Goal: Task Accomplishment & Management: Manage account settings

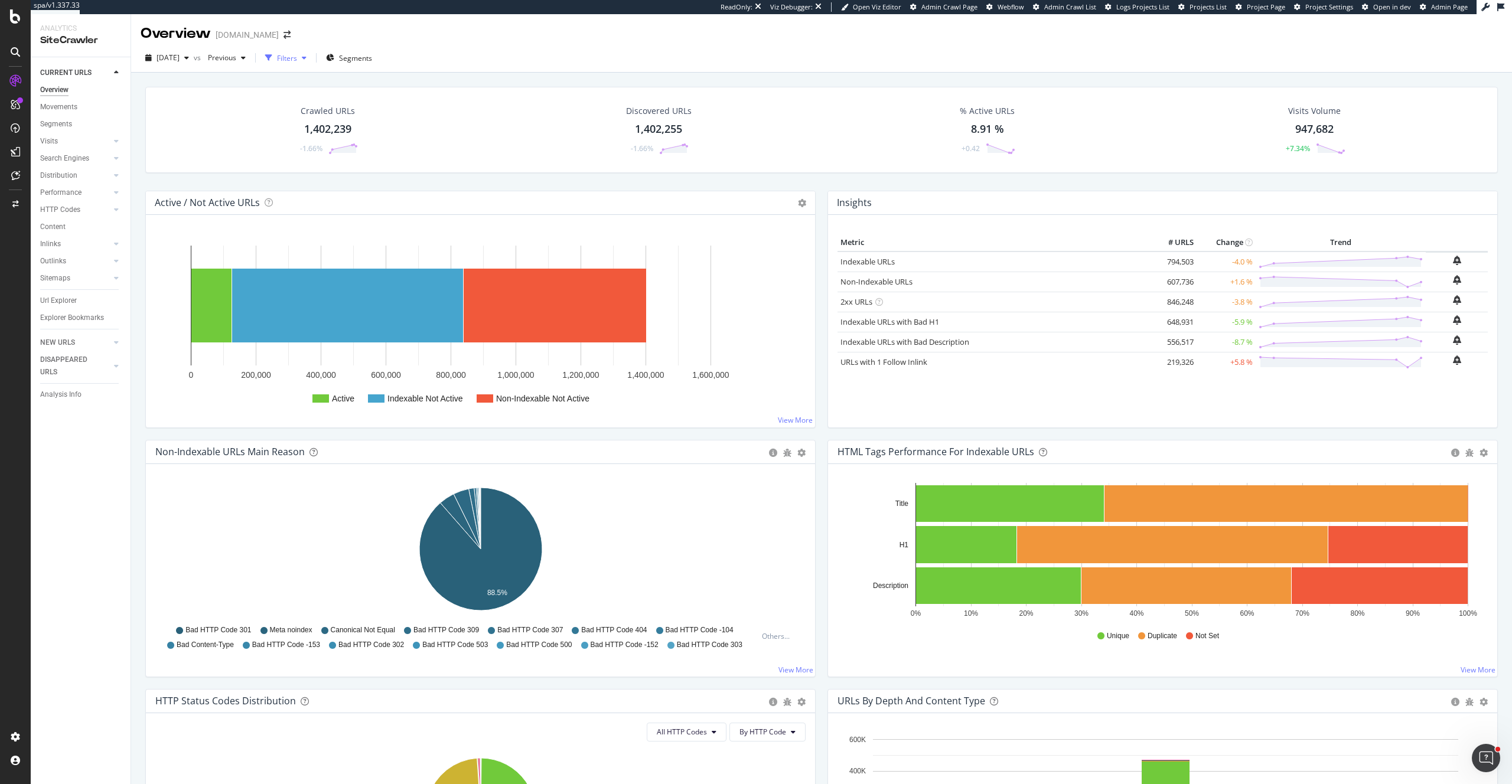
click at [297, 54] on div "Filters" at bounding box center [286, 59] width 20 height 10
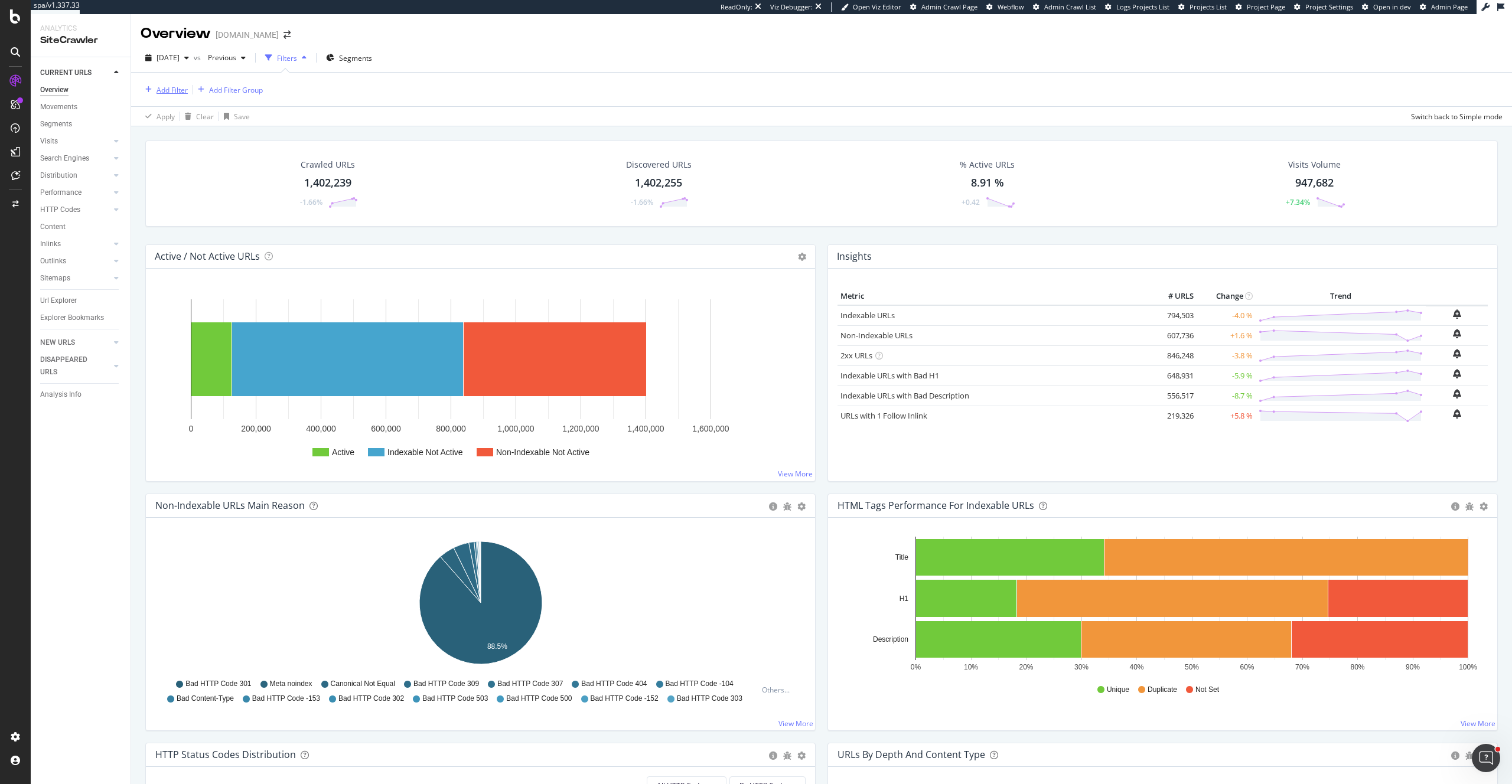
click at [176, 87] on div "Add Filter" at bounding box center [172, 90] width 31 height 10
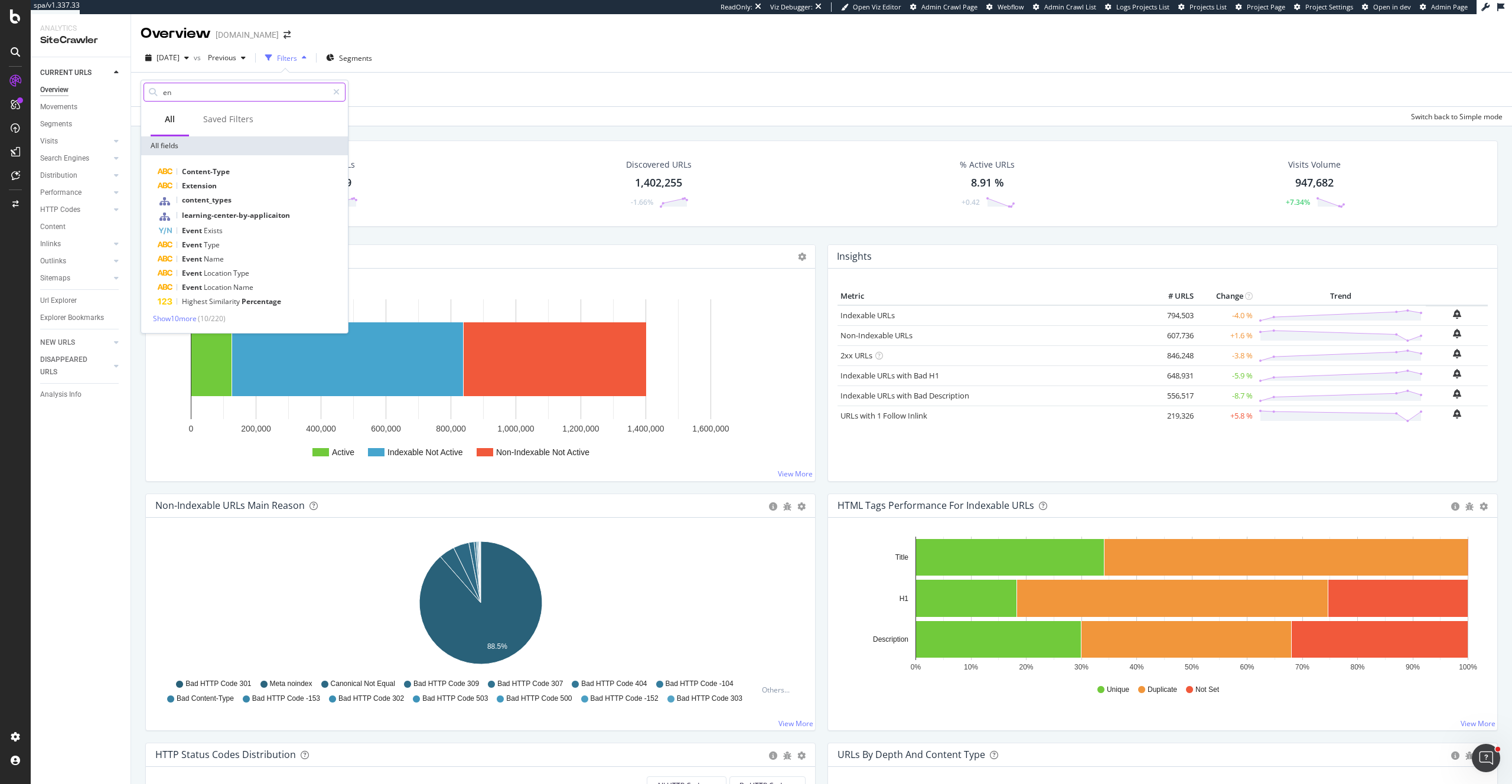
click at [175, 95] on input "en" at bounding box center [245, 92] width 166 height 18
type input "e"
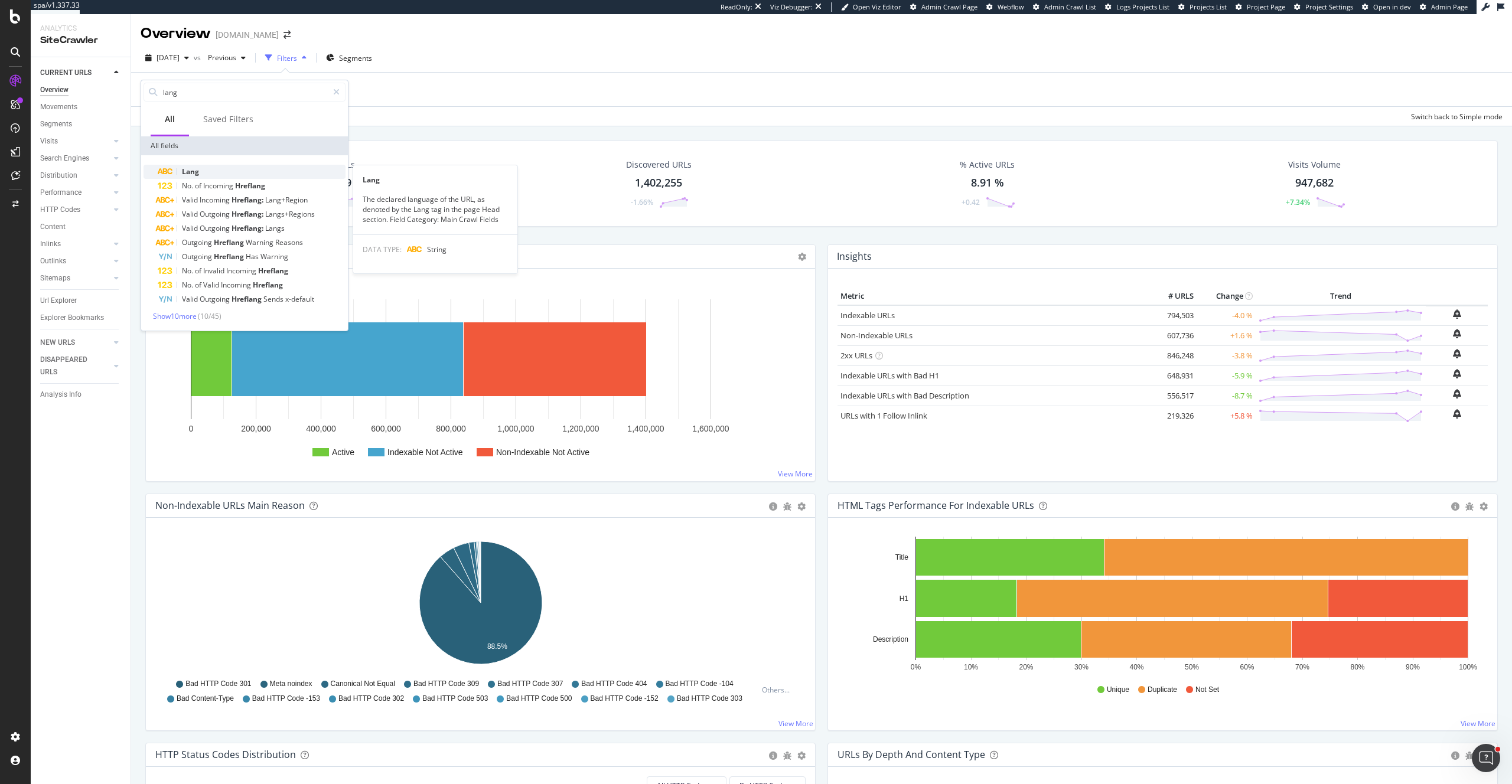
type input "lang"
click at [192, 172] on span "Lang" at bounding box center [190, 171] width 17 height 10
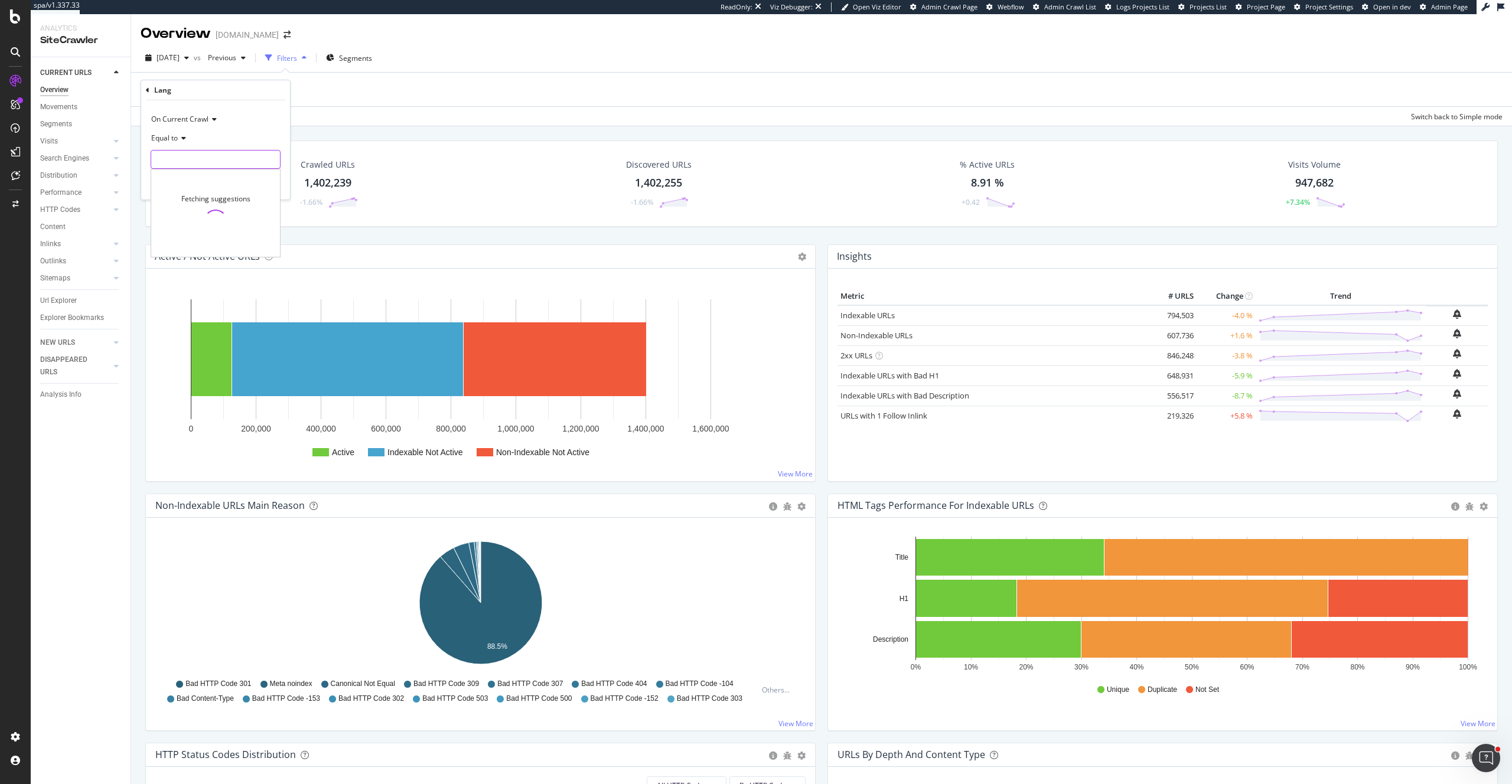
click at [179, 157] on input "text" at bounding box center [216, 160] width 129 height 19
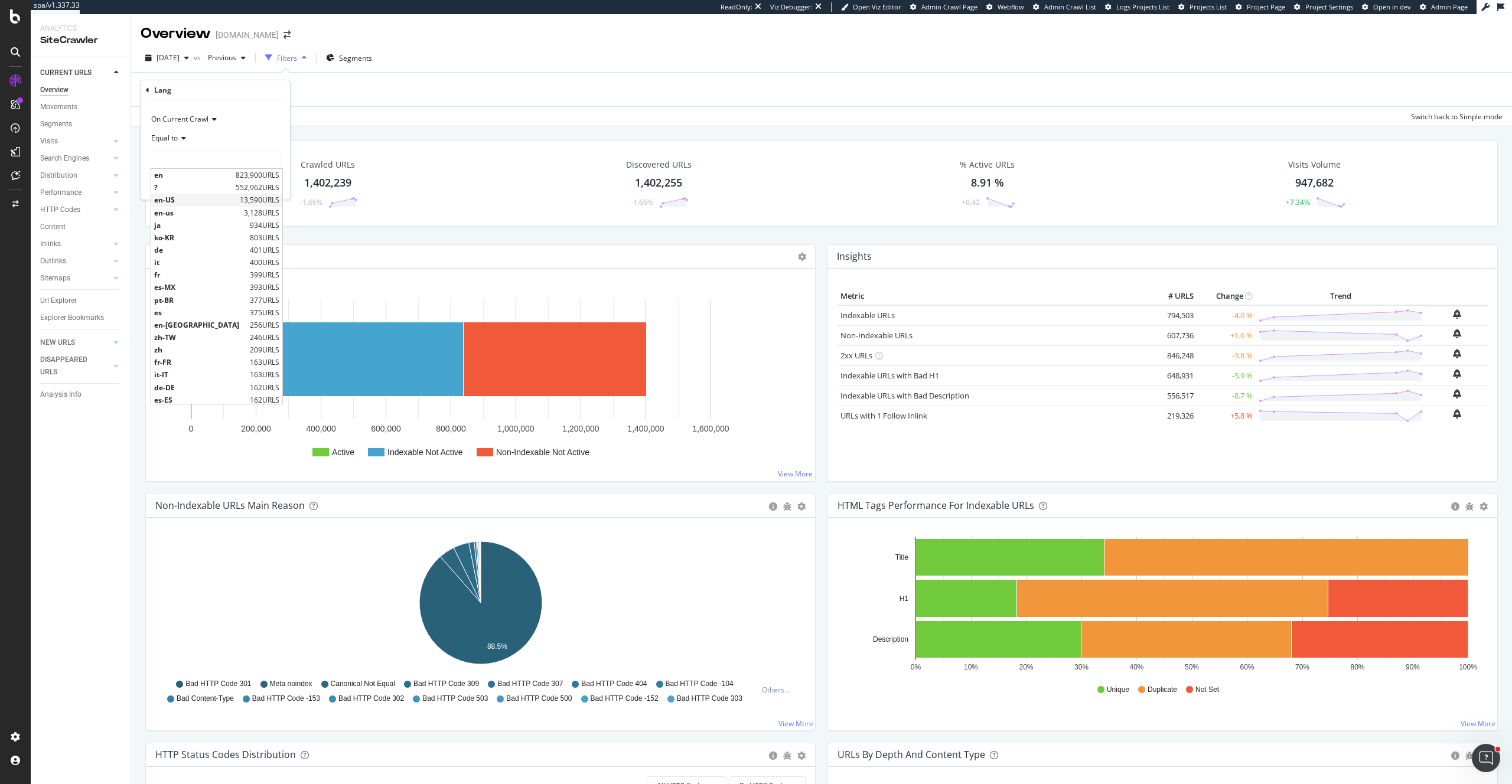
click at [171, 200] on span "en-US" at bounding box center [195, 200] width 83 height 10
type input "en-US"
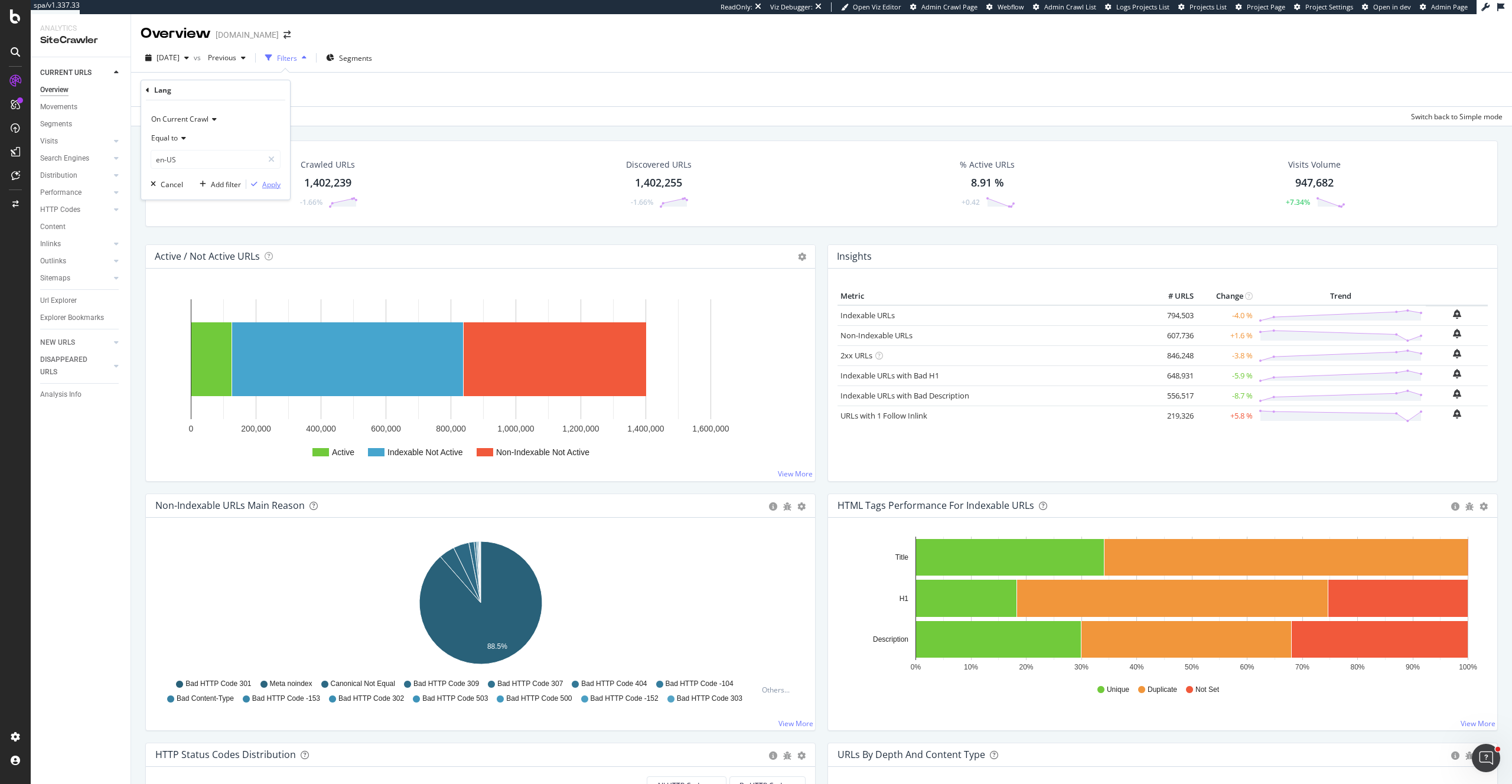
click at [262, 184] on div "Apply" at bounding box center [271, 184] width 18 height 10
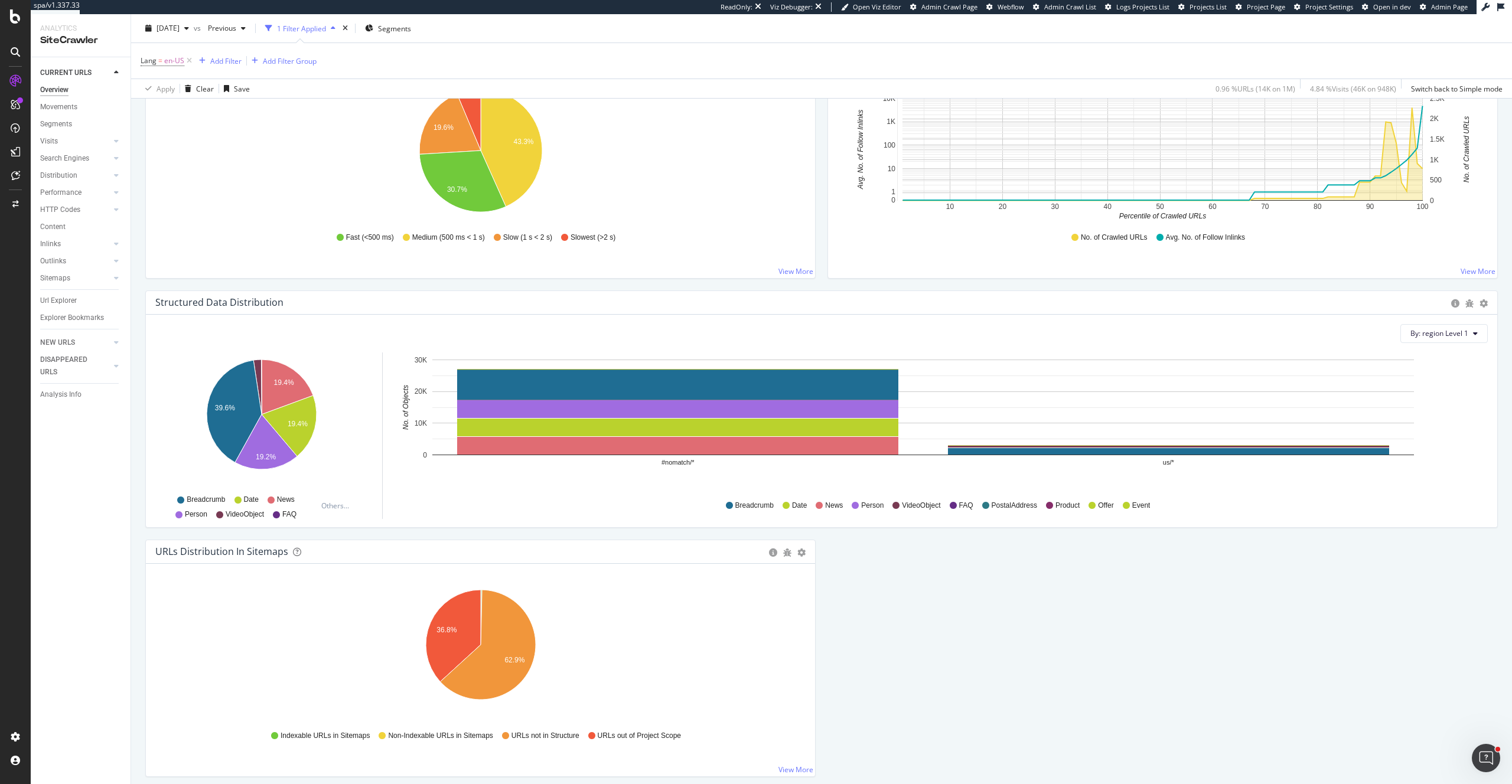
scroll to position [949, 0]
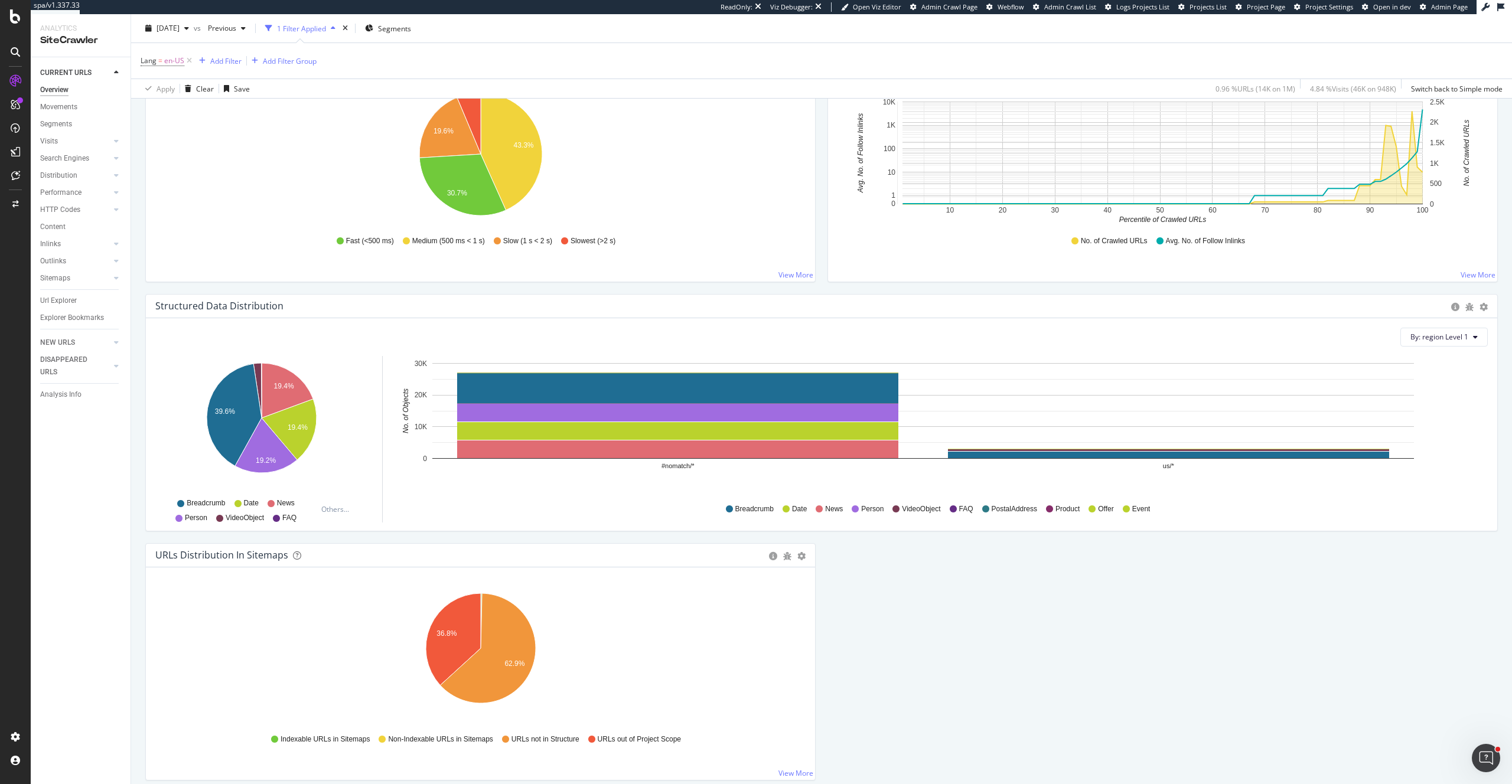
drag, startPoint x: 62, startPoint y: 156, endPoint x: 387, endPoint y: 1, distance: 360.1
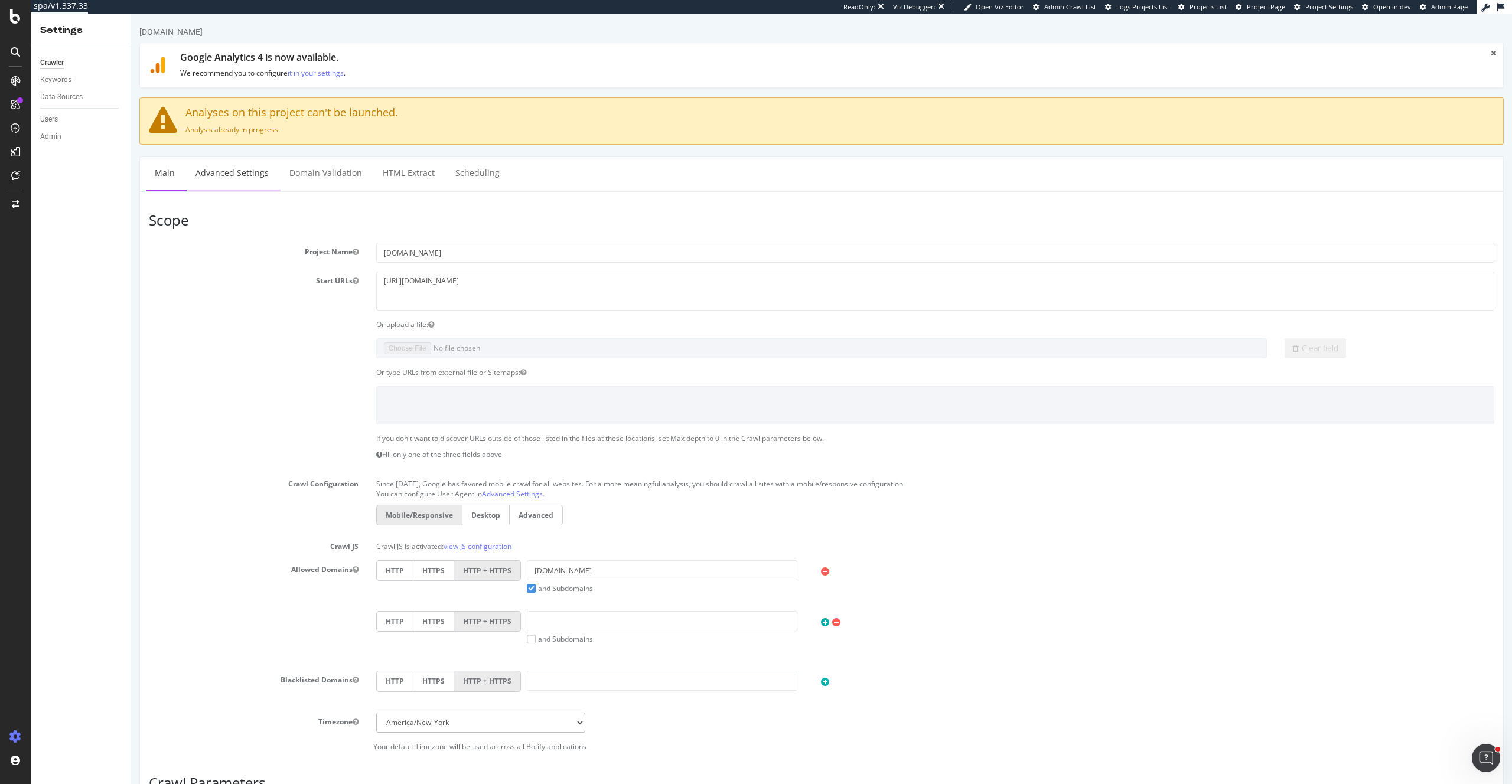
click at [256, 179] on link "Advanced Settings" at bounding box center [232, 173] width 91 height 32
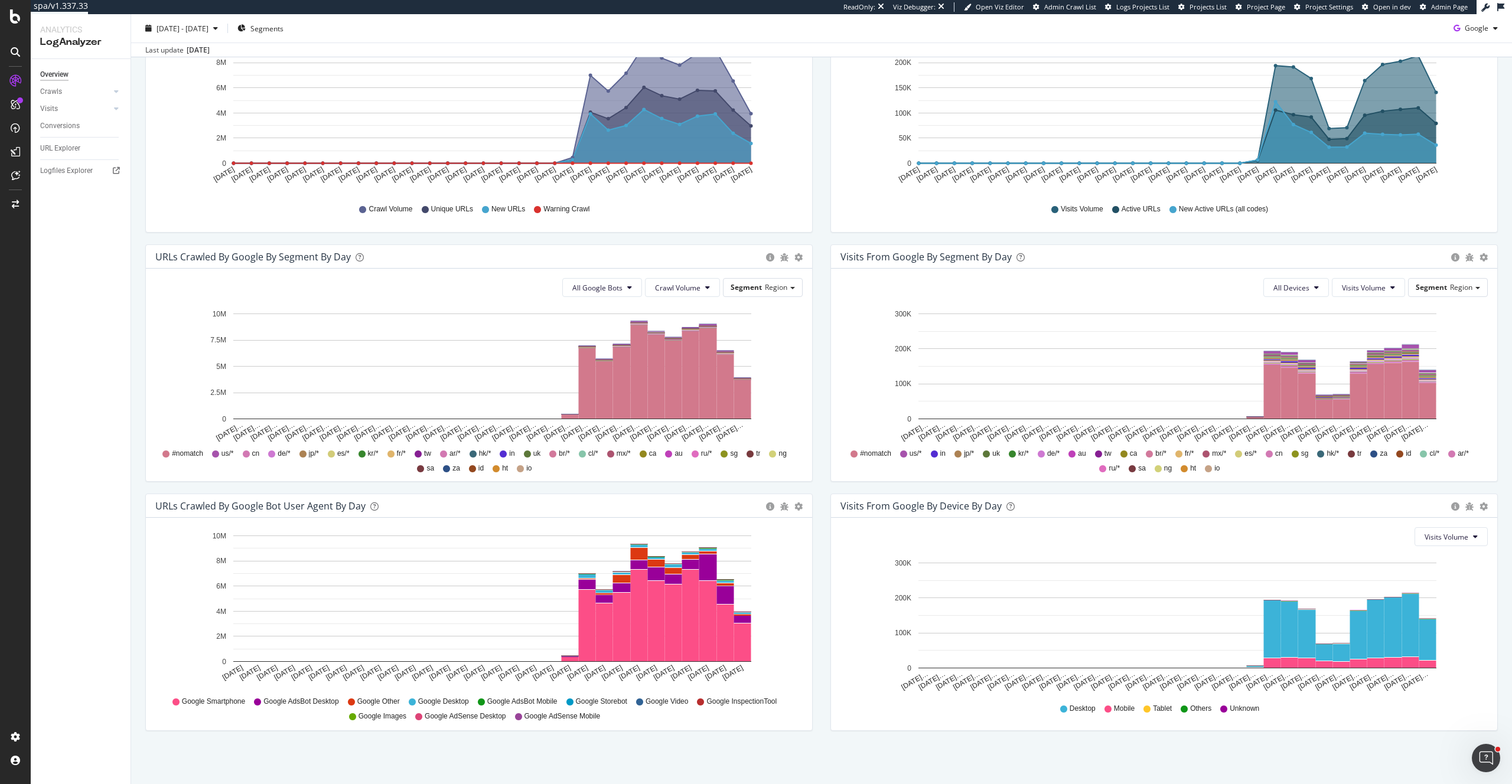
scroll to position [210, 0]
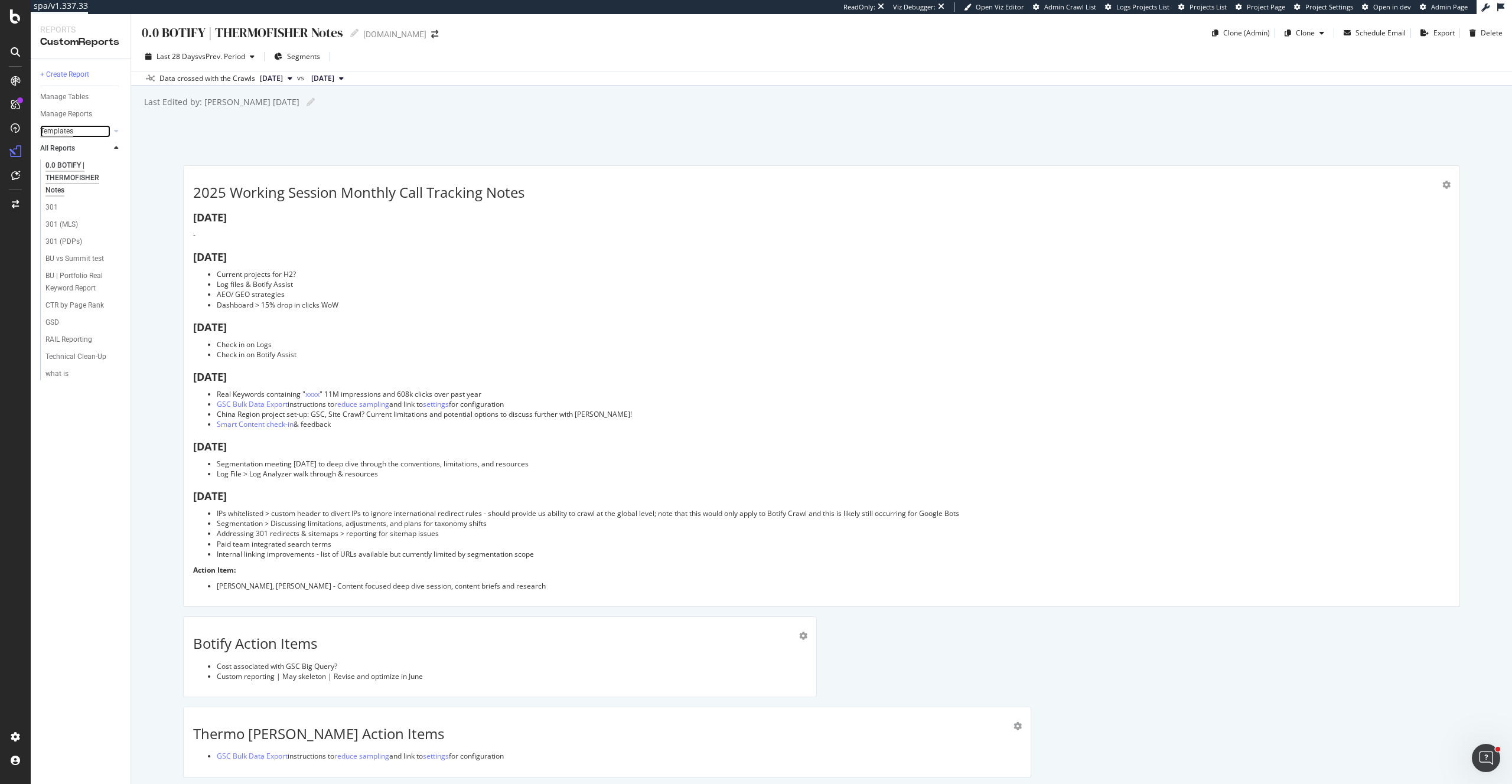
click at [56, 130] on div "Templates" at bounding box center [56, 131] width 33 height 12
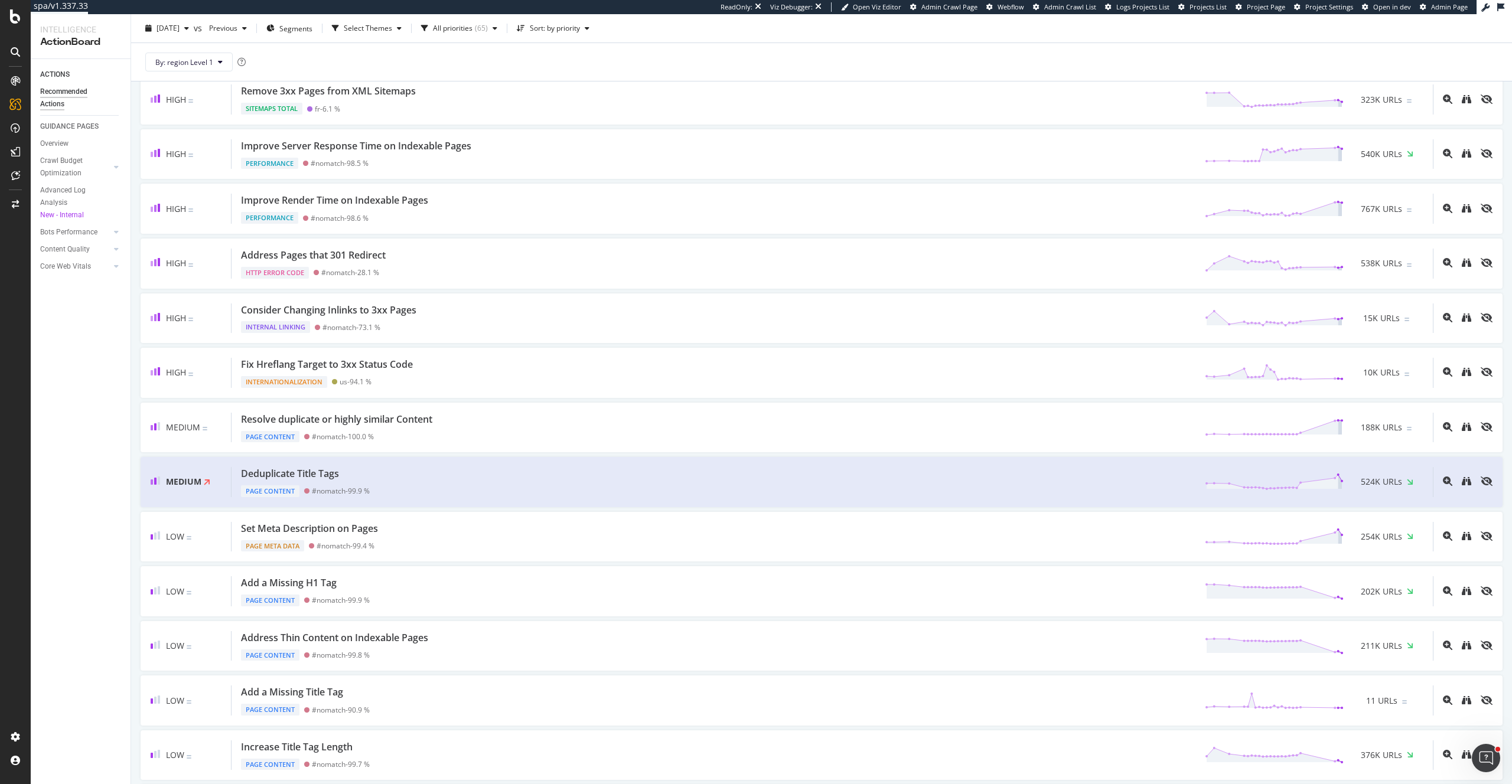
scroll to position [192, 0]
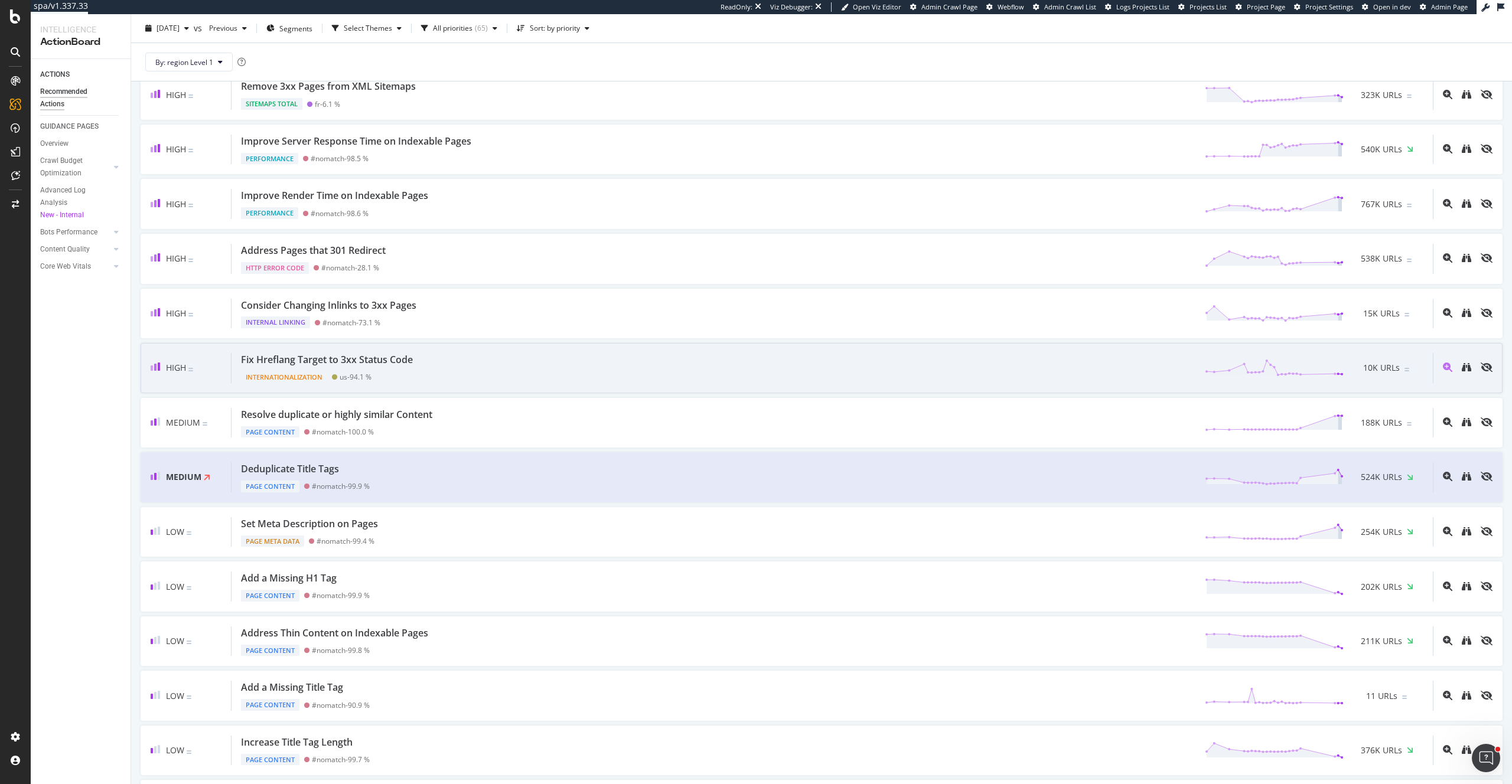
click at [412, 369] on div "Internationalization us - 94.1 %" at bounding box center [329, 375] width 176 height 17
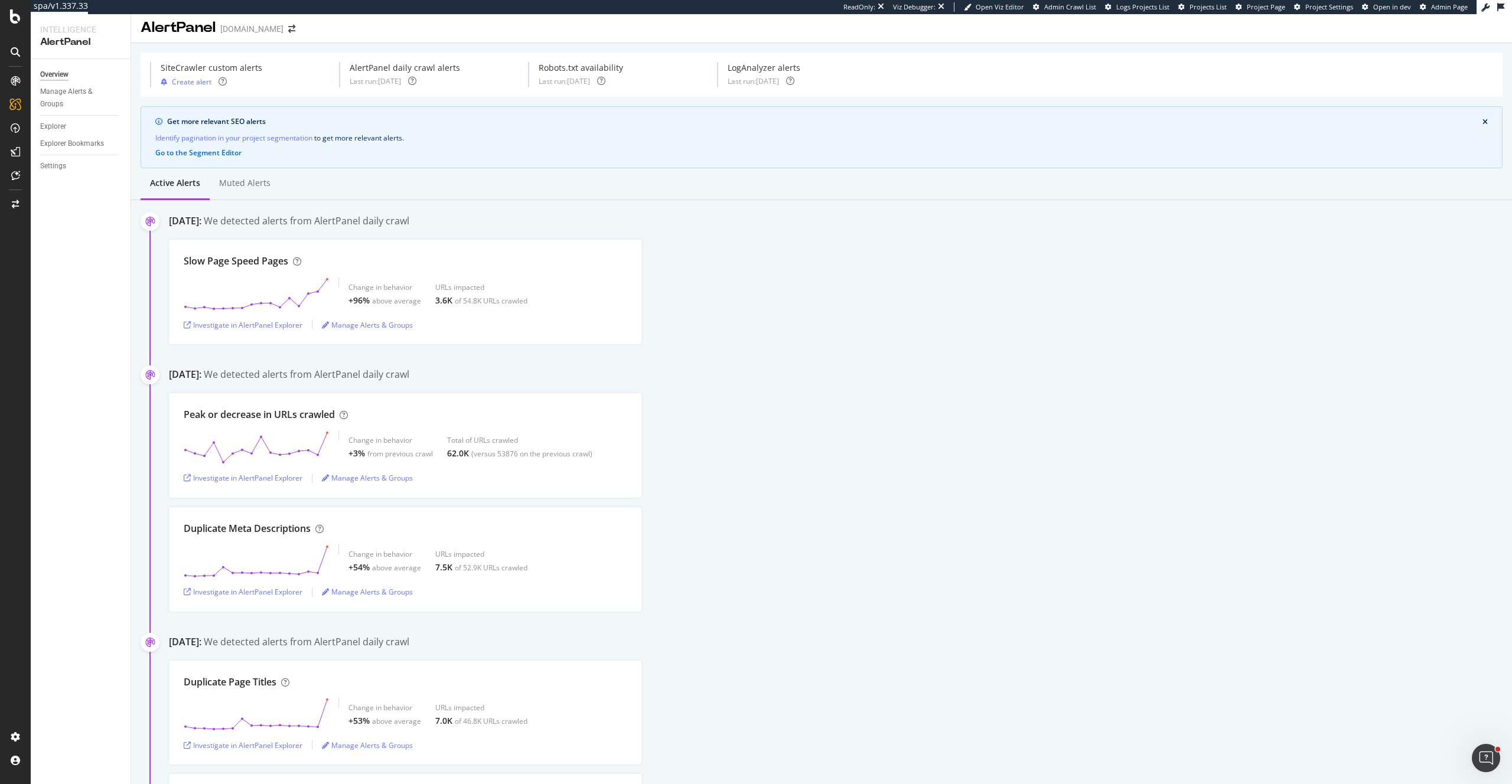
scroll to position [7, 0]
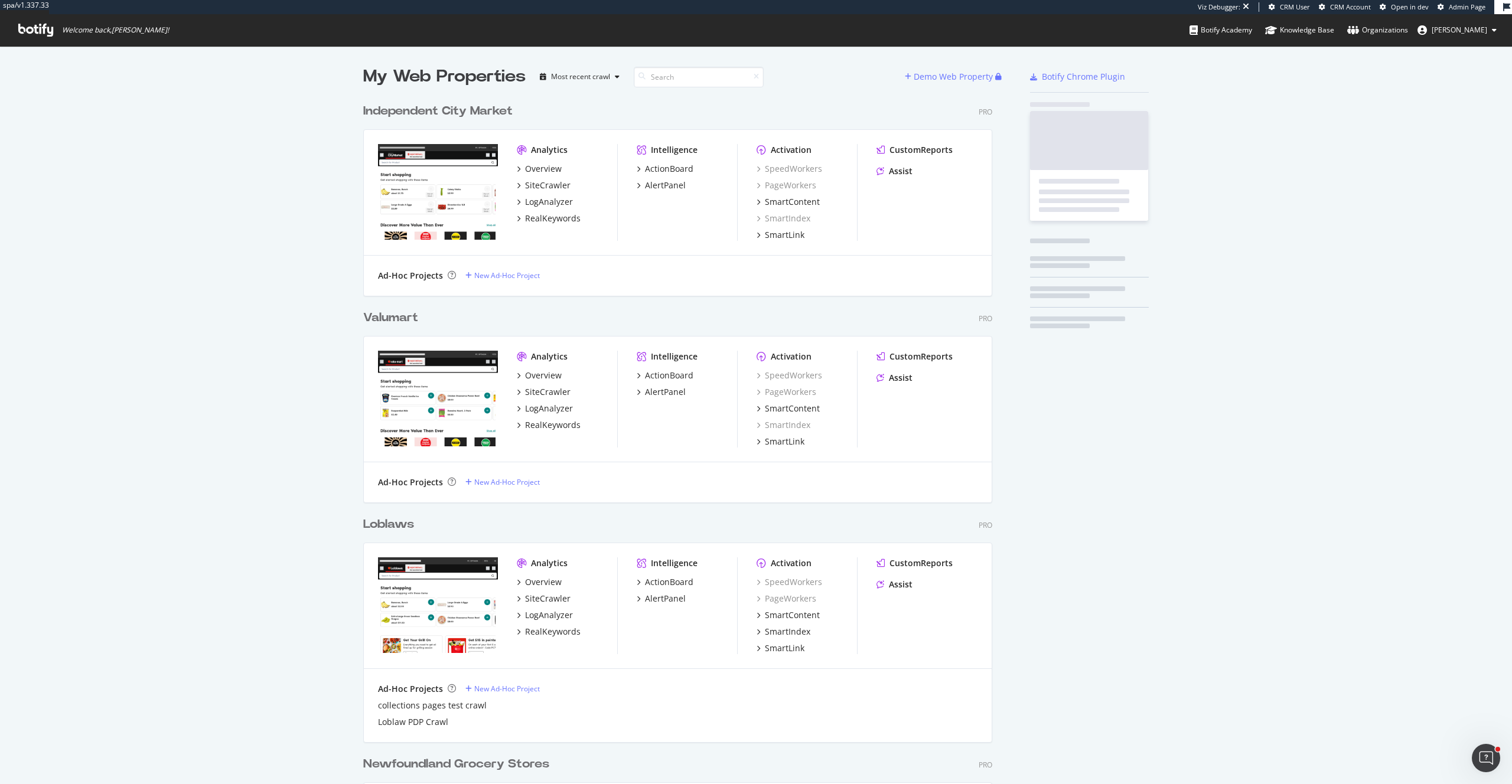
scroll to position [2979, 638]
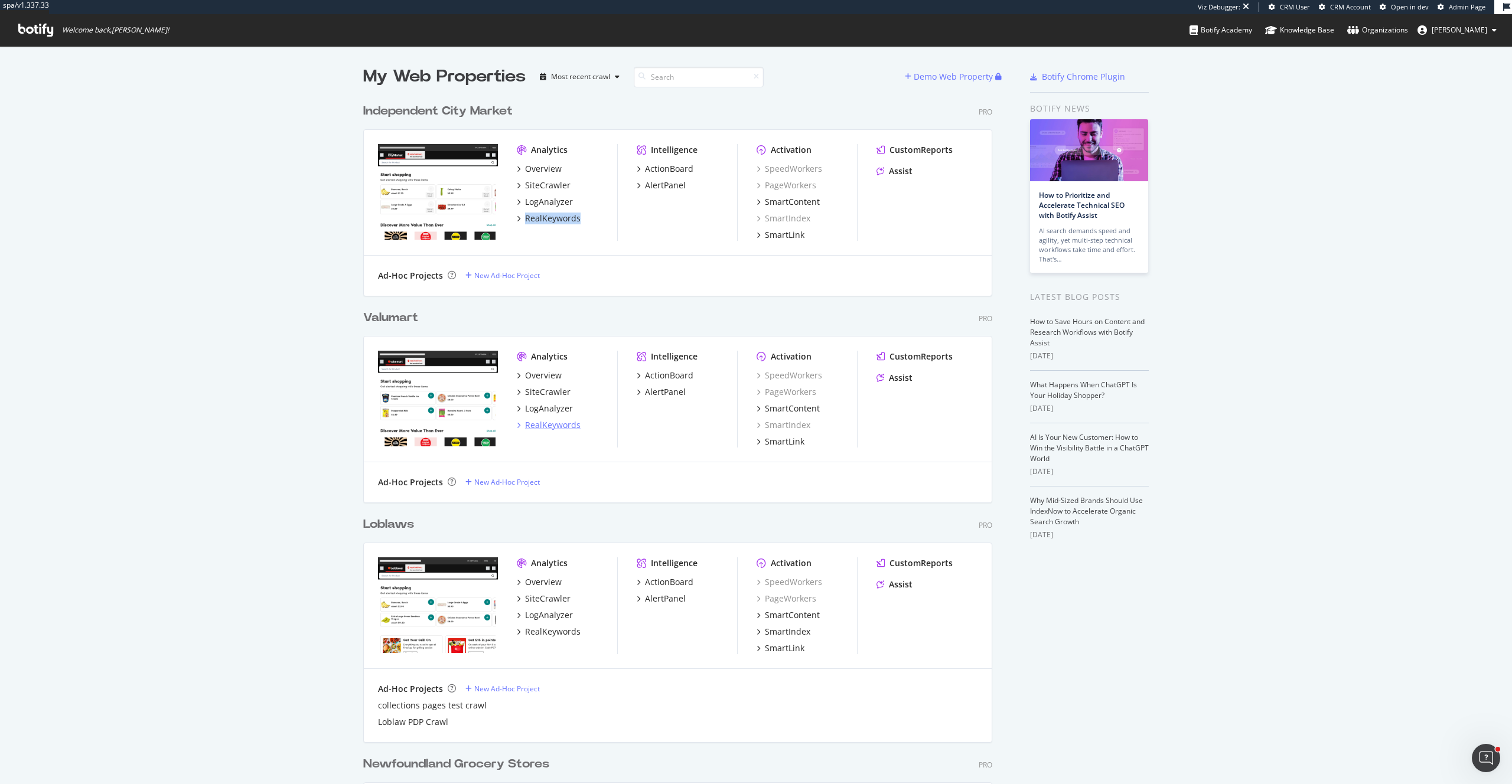
click at [542, 428] on div "RealKeywords" at bounding box center [553, 425] width 56 height 12
click at [548, 629] on div "RealKeywords" at bounding box center [553, 632] width 56 height 12
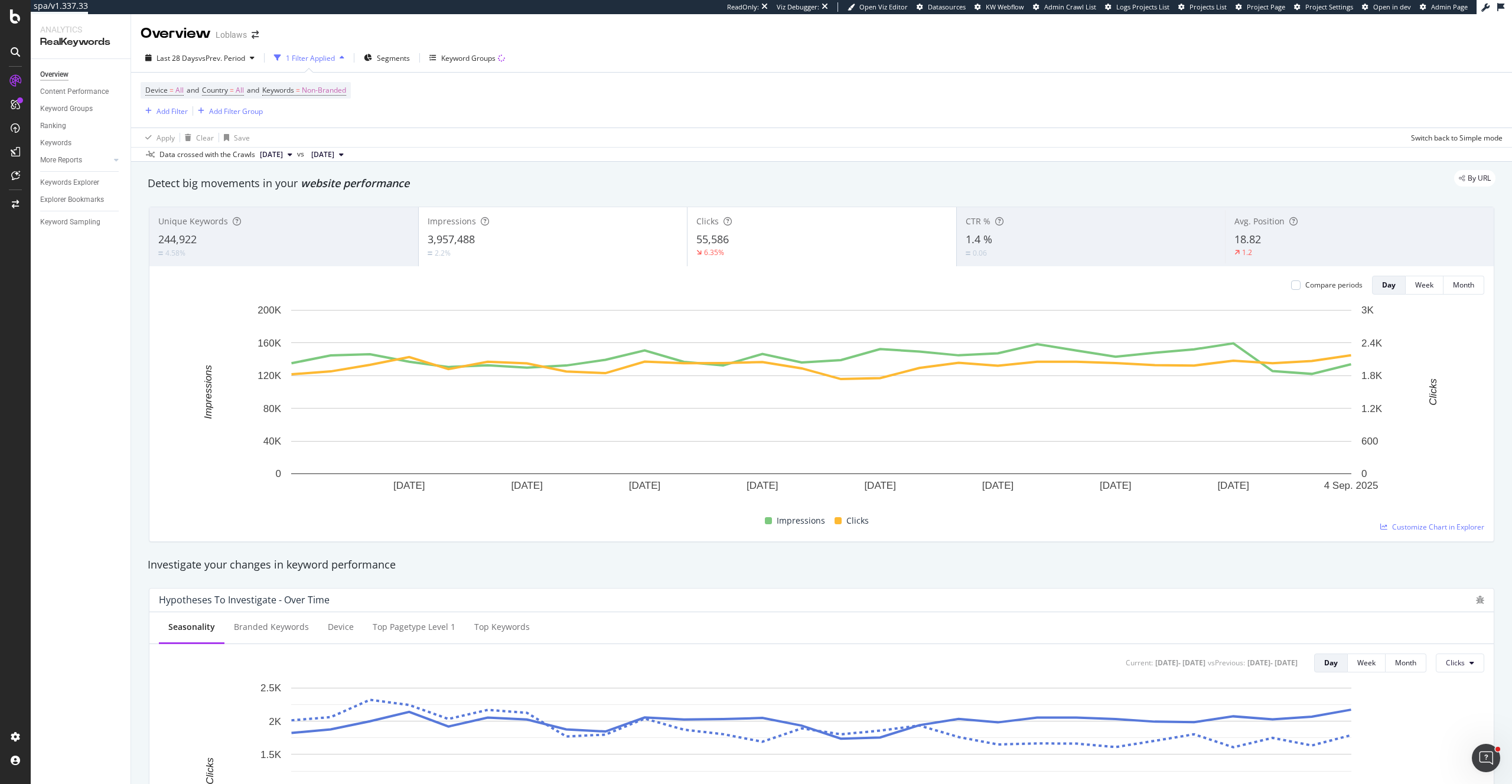
drag, startPoint x: 63, startPoint y: 676, endPoint x: 603, endPoint y: 12, distance: 855.9
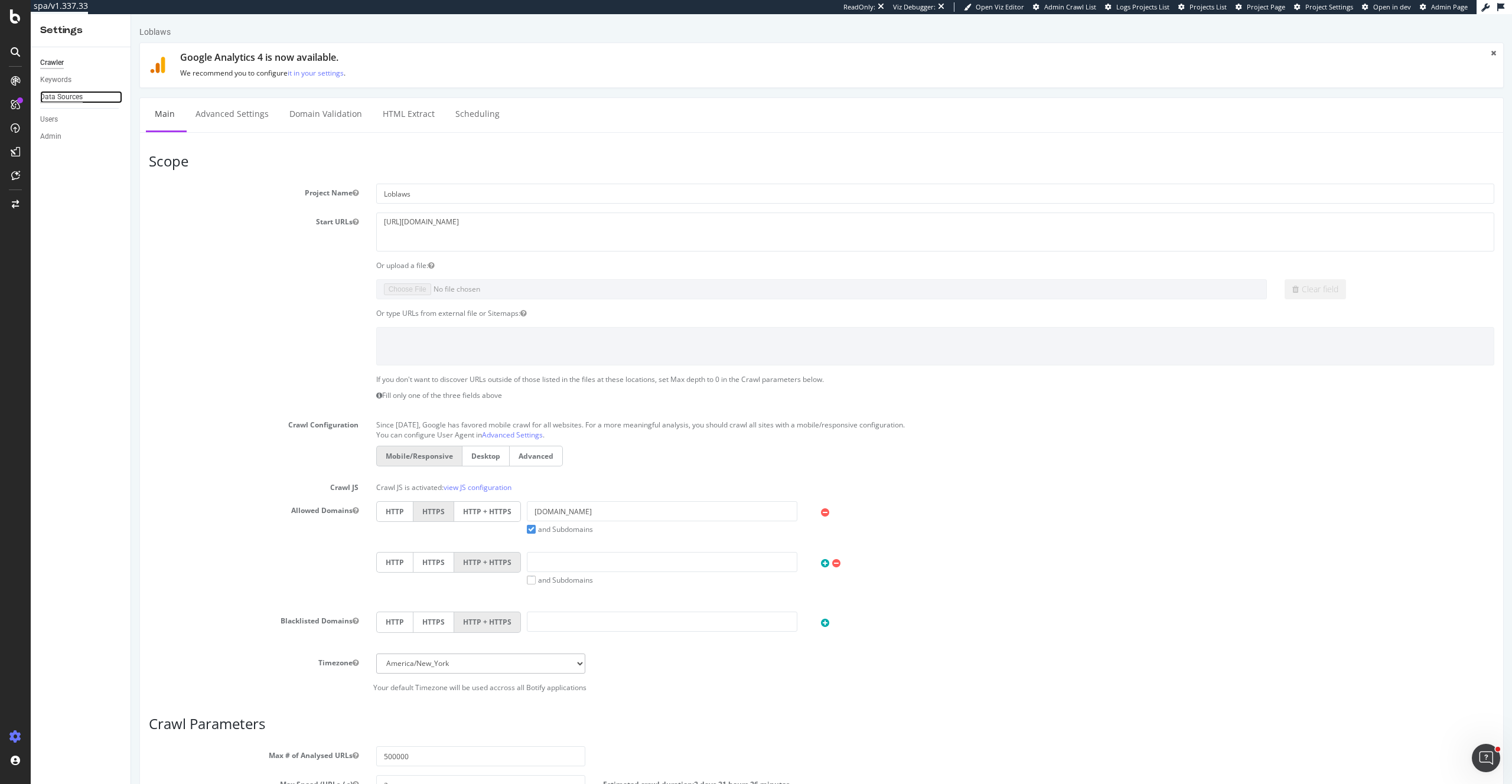
click at [72, 96] on div "Data Sources" at bounding box center [62, 97] width 42 height 12
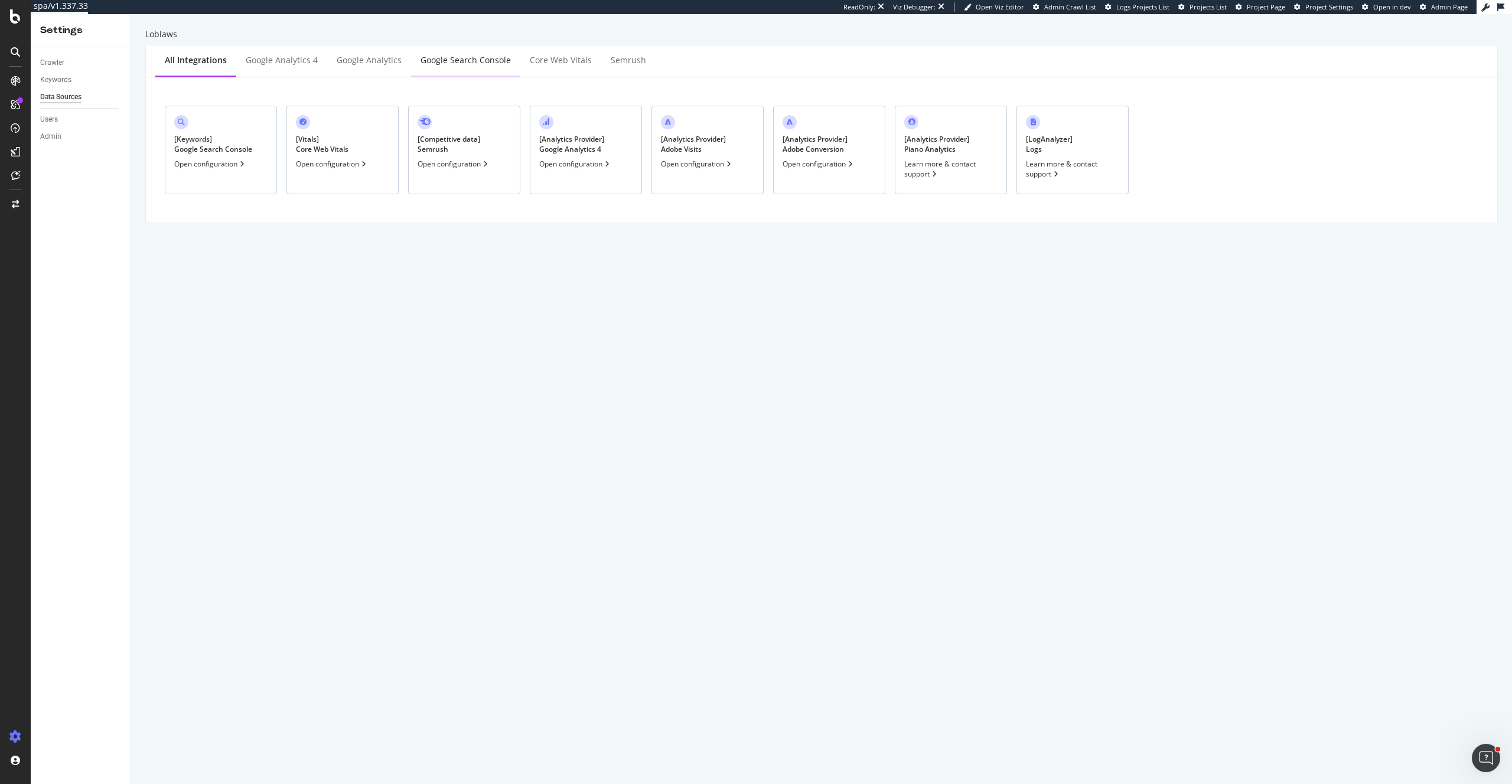
click at [454, 59] on div "Google Search Console" at bounding box center [465, 60] width 90 height 12
